Goal: Task Accomplishment & Management: Manage account settings

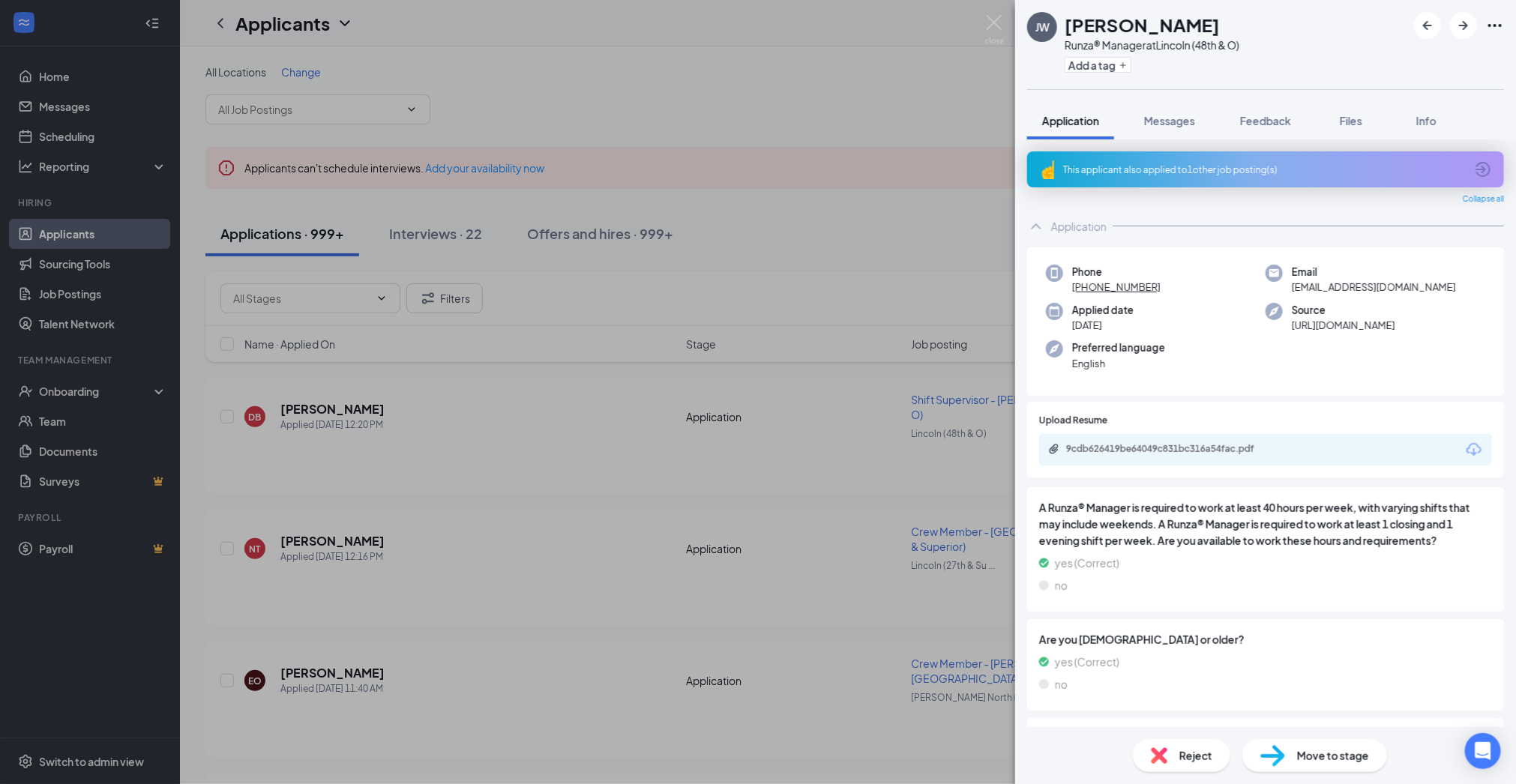
click at [1153, 171] on div "This applicant also applied to 1 other job posting(s)" at bounding box center [1265, 170] width 402 height 13
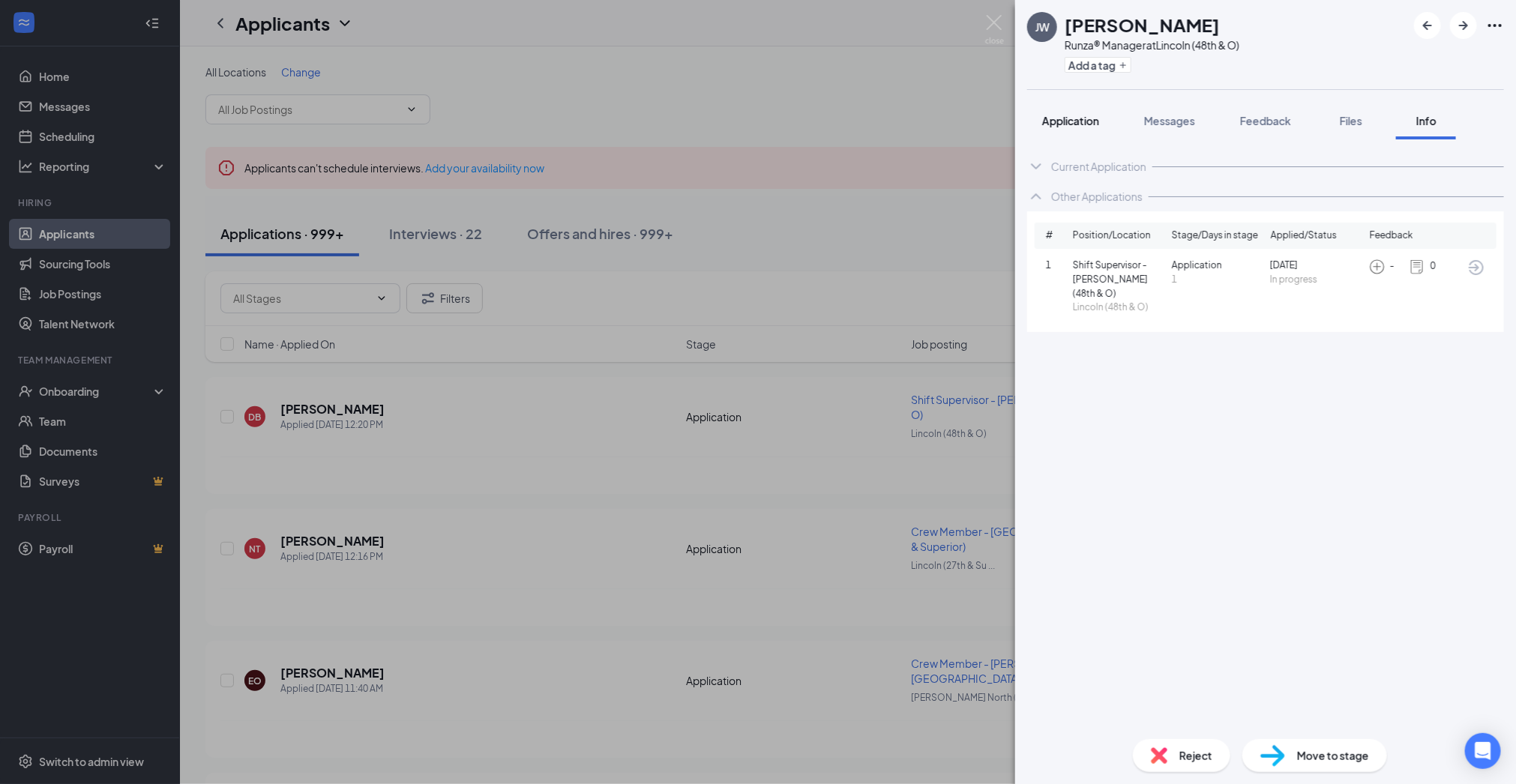
click at [1057, 118] on span "Application" at bounding box center [1071, 120] width 57 height 14
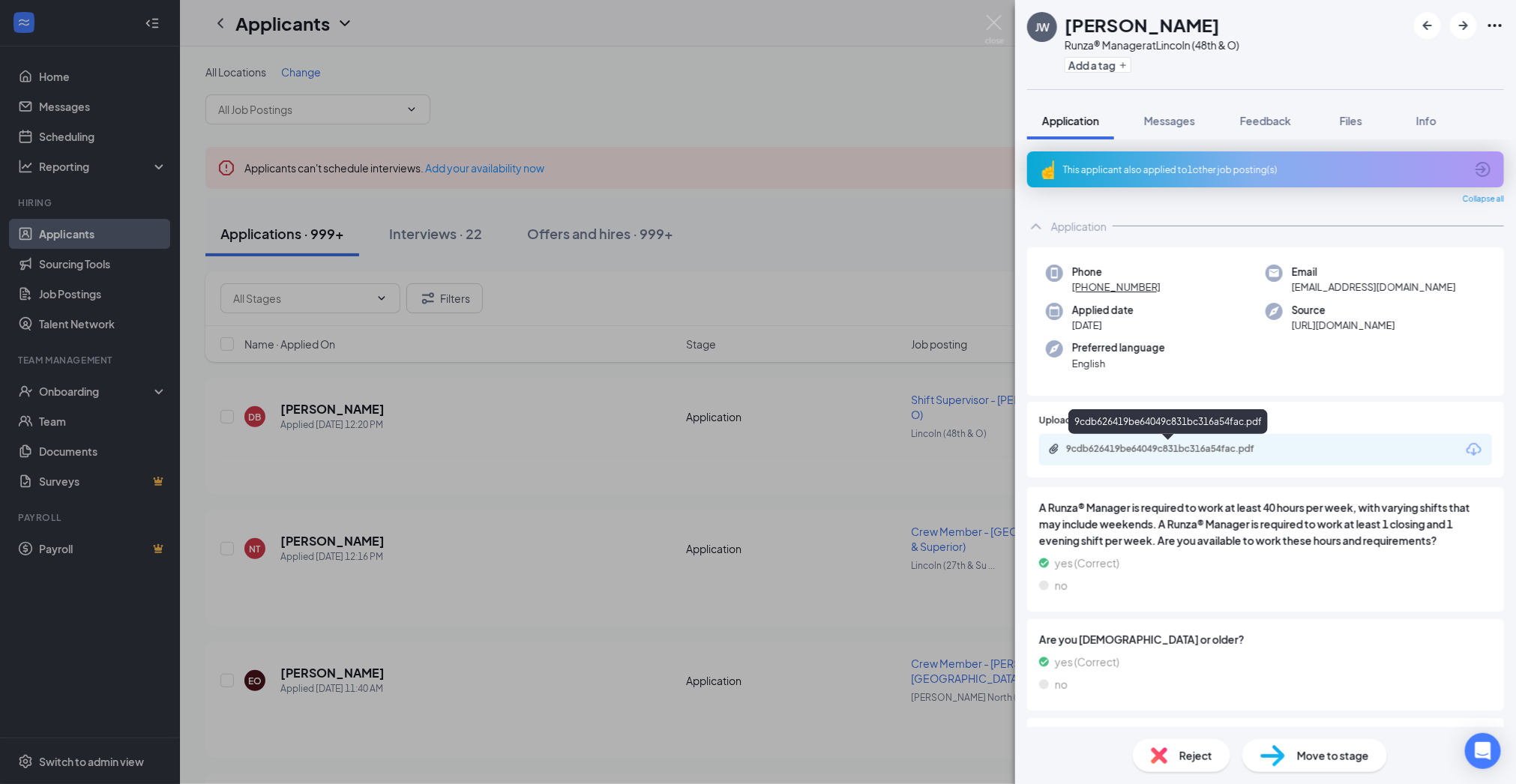
click at [1152, 452] on div "9cdb626419be64049c831bc316a54fac.pdf" at bounding box center [1171, 449] width 210 height 12
click at [1178, 742] on div "Reject" at bounding box center [1182, 755] width 98 height 33
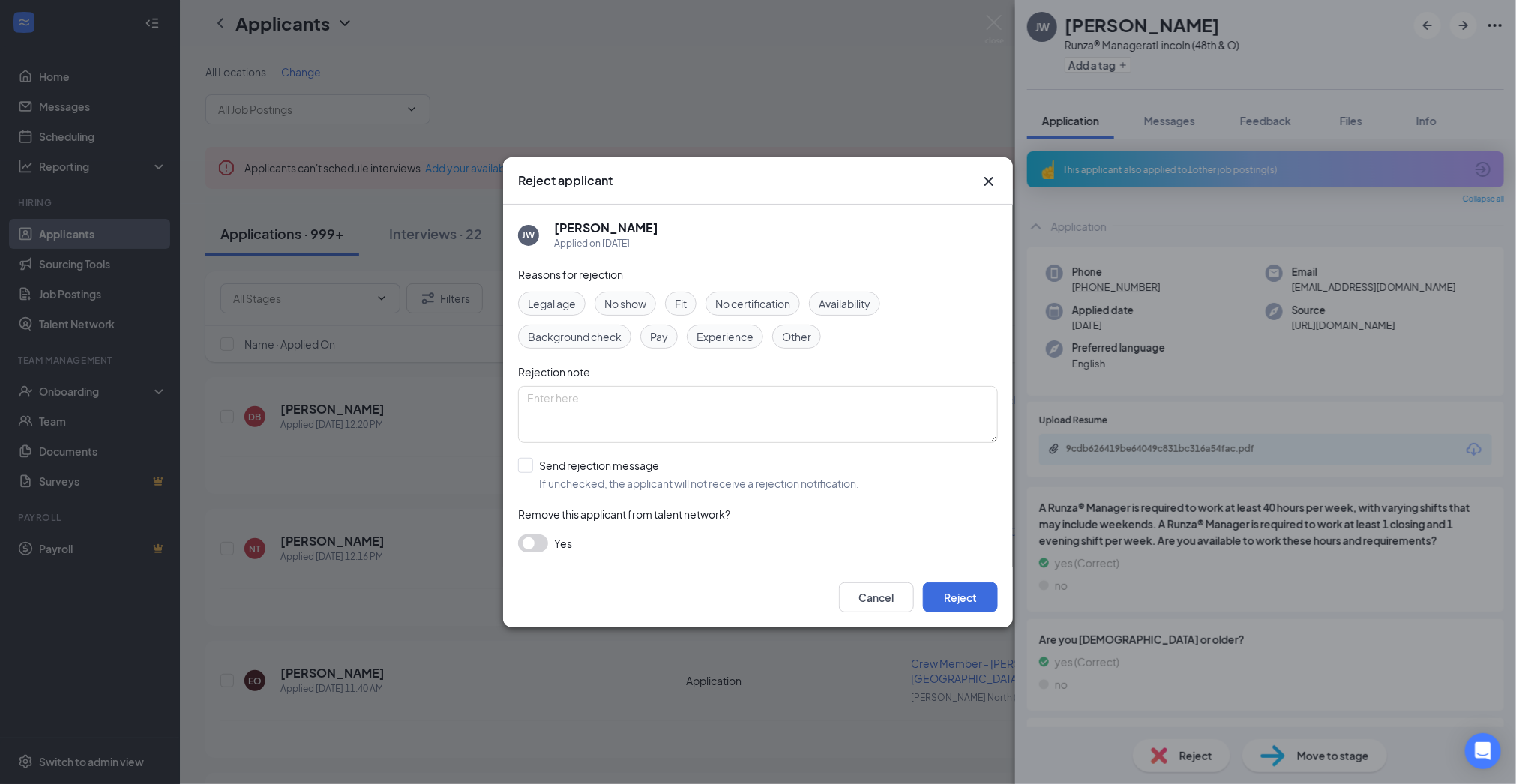
click at [698, 332] on span "Experience" at bounding box center [725, 337] width 57 height 16
click at [531, 462] on input "Send rejection message If unchecked, the applicant will not receive a rejection…" at bounding box center [689, 474] width 341 height 33
checkbox input "true"
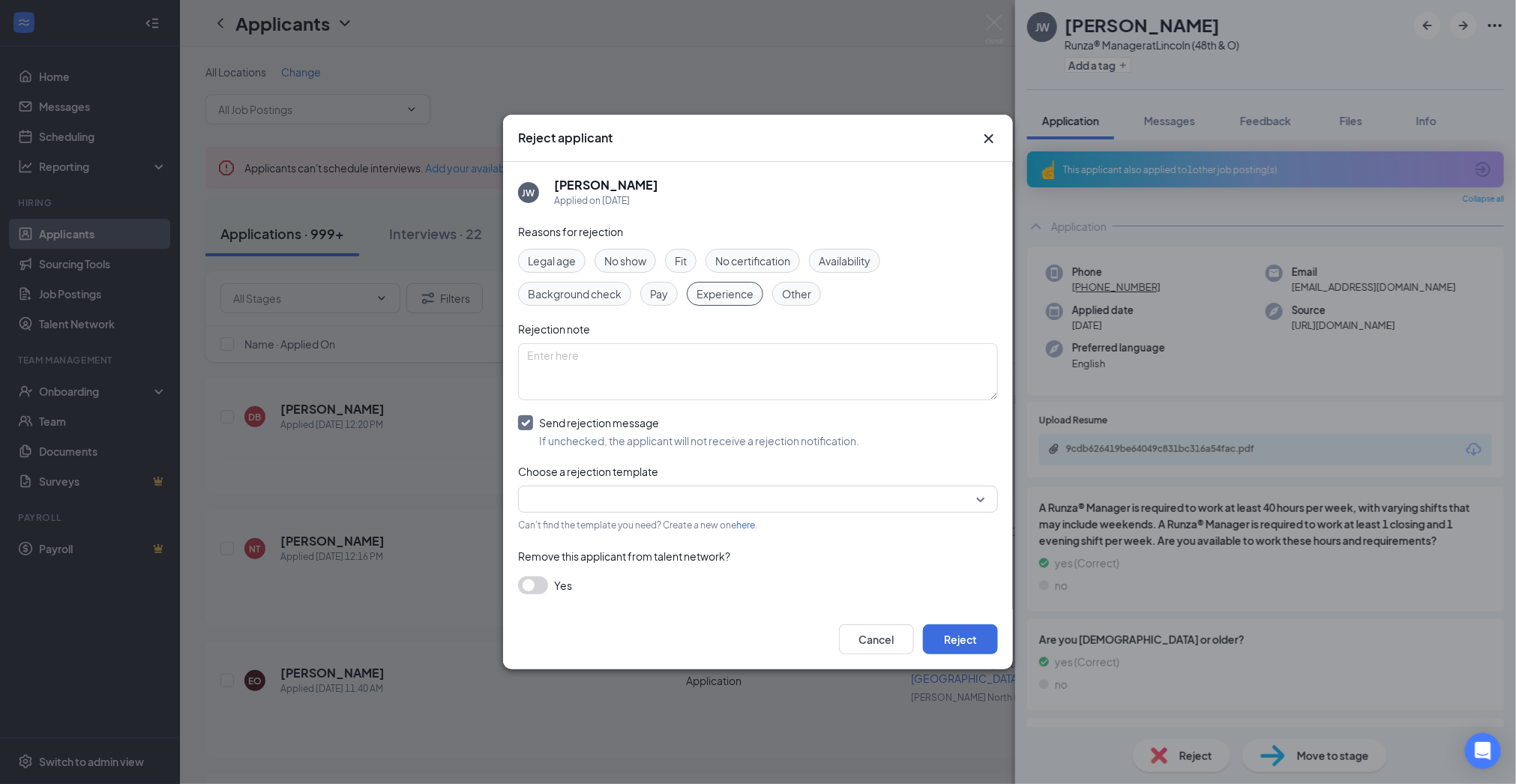
click at [624, 496] on input "search" at bounding box center [753, 500] width 451 height 26
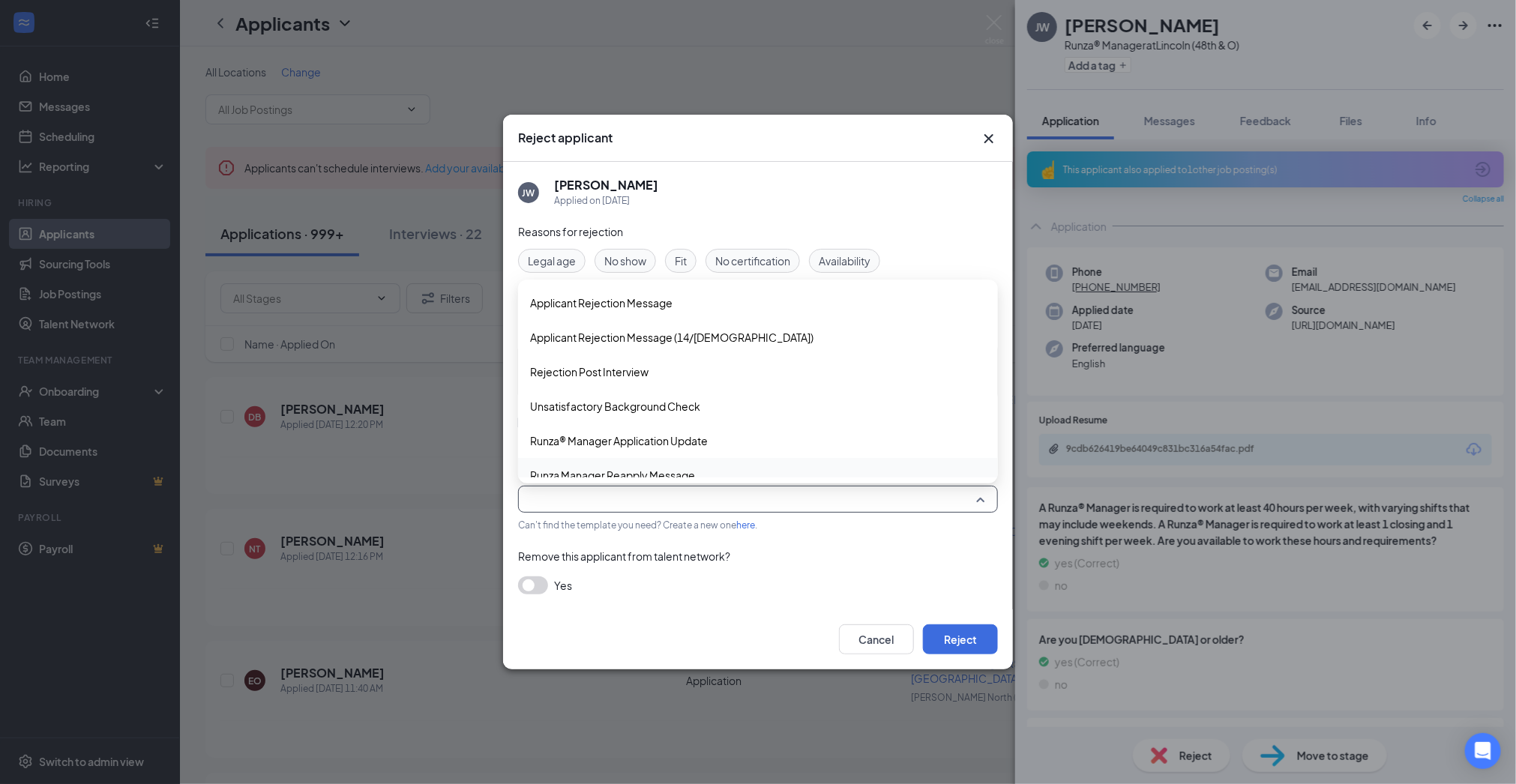
click at [628, 473] on span "Runza Manager Reapply Message" at bounding box center [612, 475] width 165 height 16
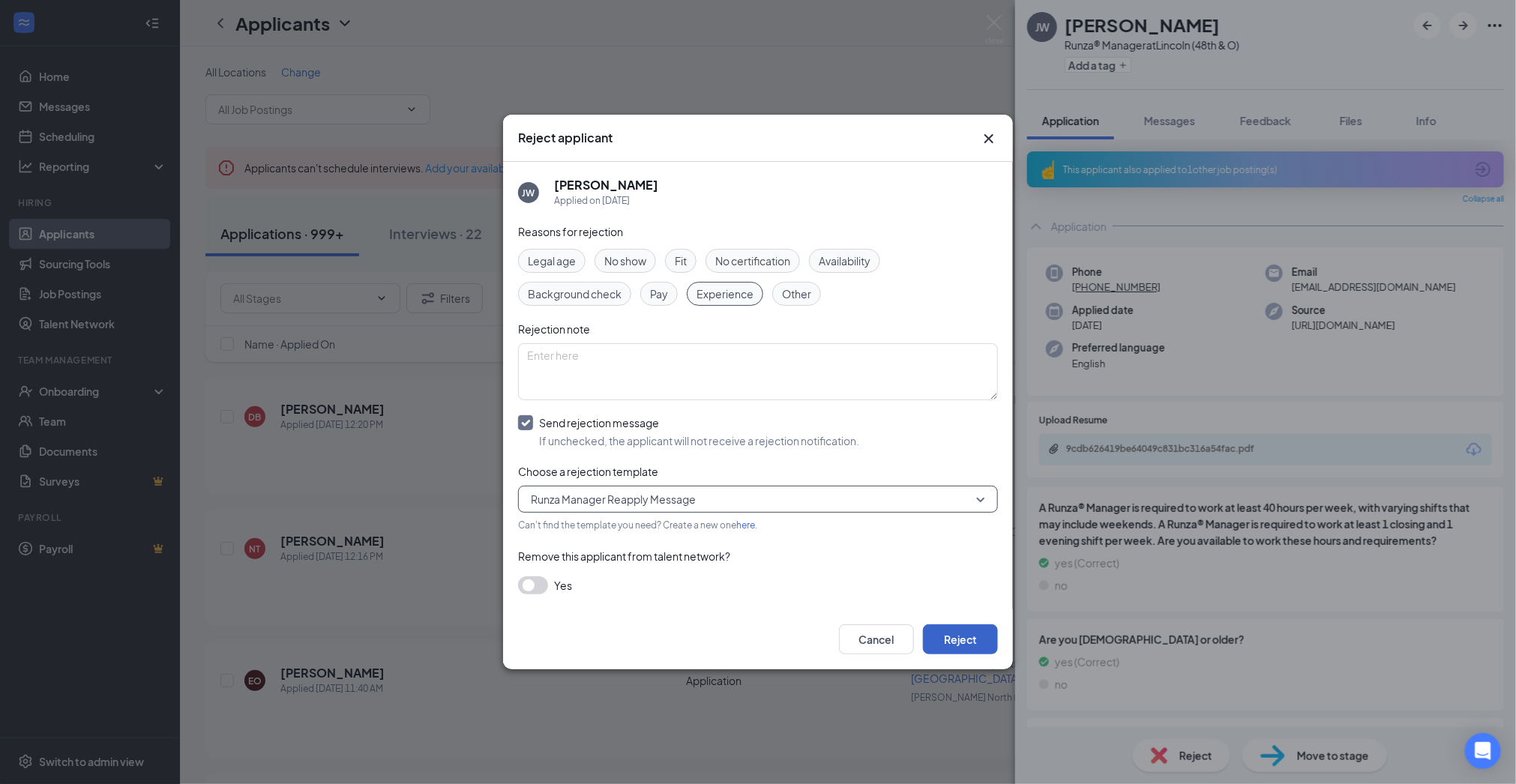
click at [955, 631] on button "Reject" at bounding box center [960, 639] width 75 height 30
